Goal: Task Accomplishment & Management: Manage account settings

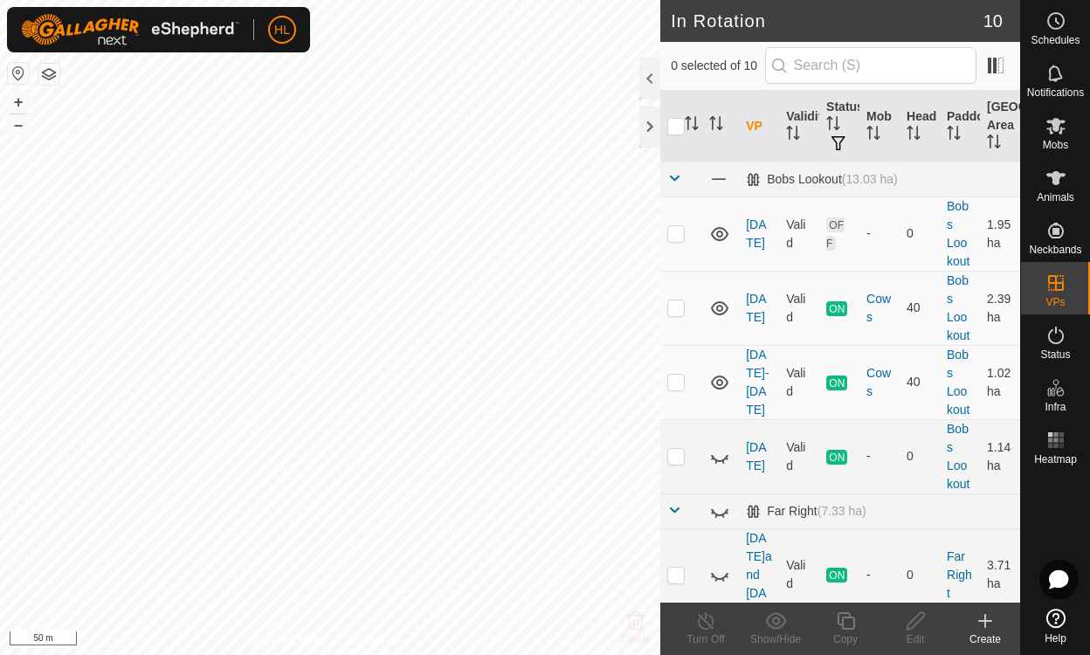
click at [678, 312] on p-checkbox at bounding box center [675, 307] width 17 height 14
drag, startPoint x: 0, startPoint y: 0, endPoint x: 678, endPoint y: 312, distance: 746.5
click at [678, 312] on p-checkbox at bounding box center [675, 307] width 17 height 14
checkbox input "false"
click at [726, 234] on icon at bounding box center [719, 234] width 21 height 21
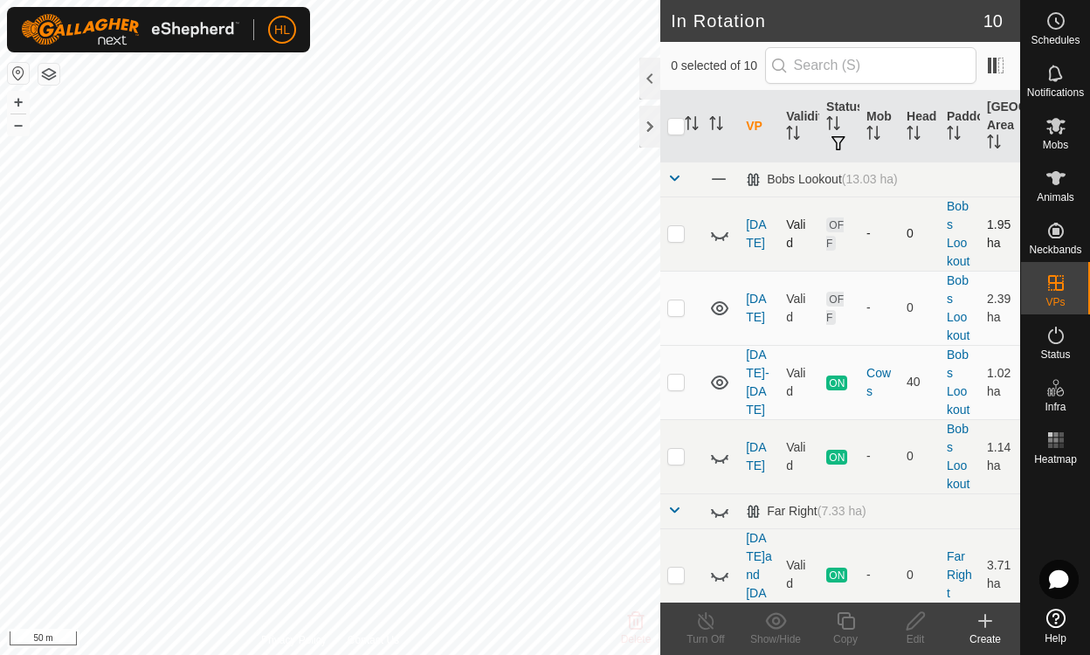
click at [726, 234] on icon at bounding box center [726, 235] width 3 height 3
click at [726, 234] on icon at bounding box center [719, 234] width 21 height 21
click at [713, 308] on icon at bounding box center [719, 308] width 21 height 21
click at [739, 430] on div "In Rotation 10 0 selected of 10 VP Validity Status Mob Head Paddock Grazing Are…" at bounding box center [510, 327] width 1020 height 655
